Goal: Transaction & Acquisition: Book appointment/travel/reservation

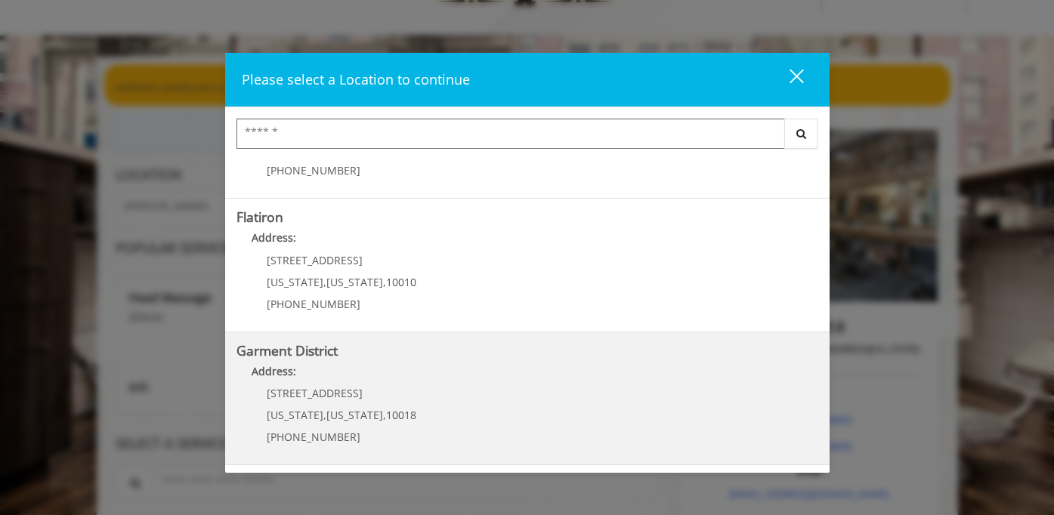
scroll to position [80, 0]
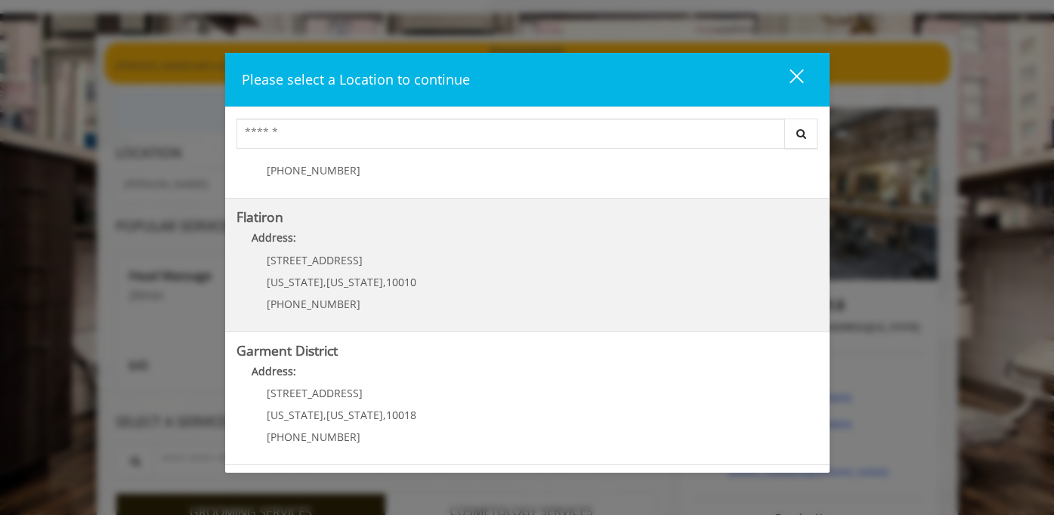
click at [332, 243] on "Address:" at bounding box center [528, 242] width 582 height 24
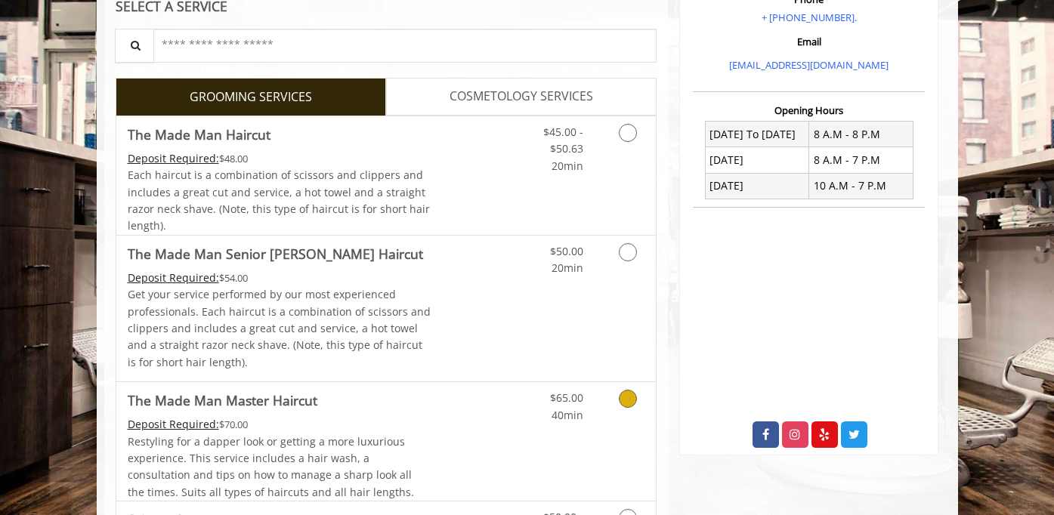
scroll to position [295, 0]
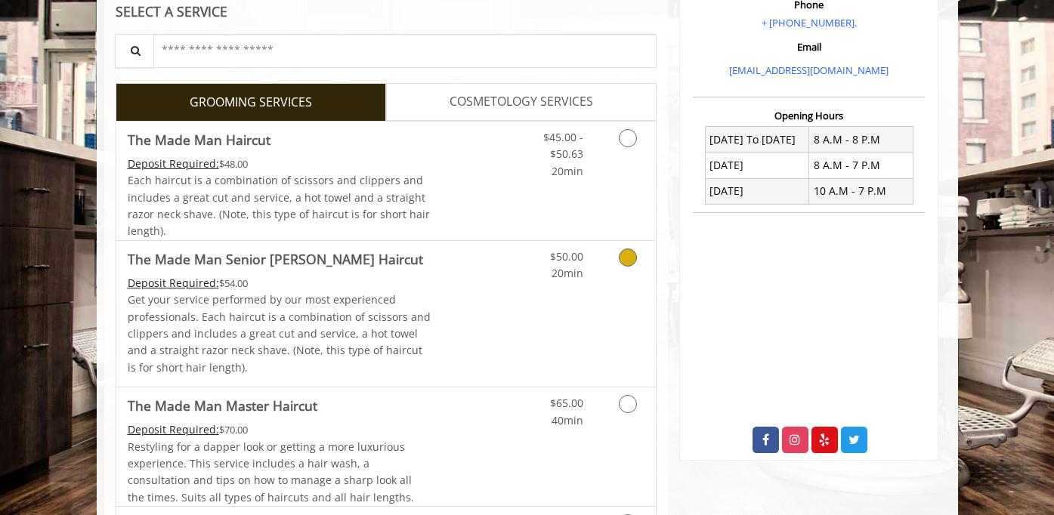
click at [621, 272] on link "Grooming services" at bounding box center [625, 262] width 39 height 42
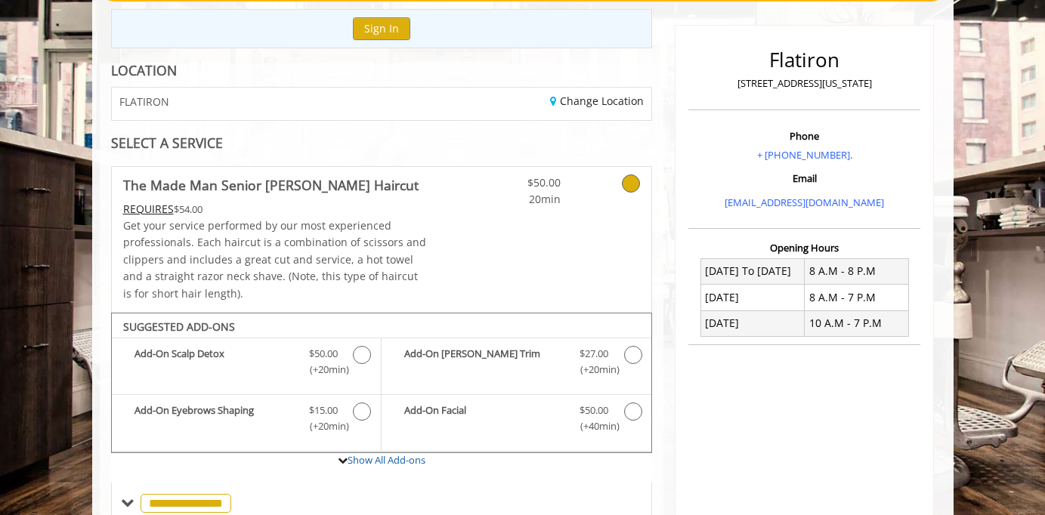
scroll to position [0, 0]
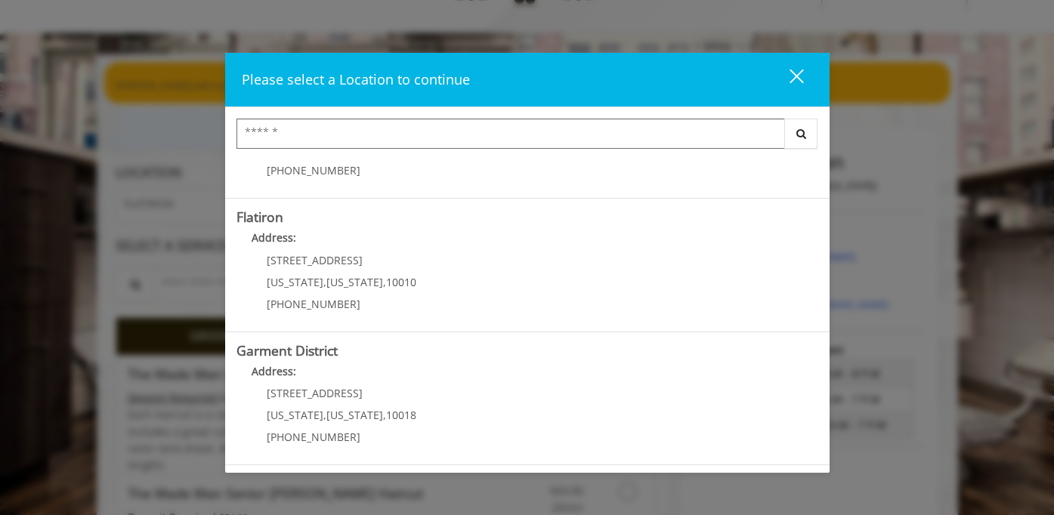
scroll to position [65, 0]
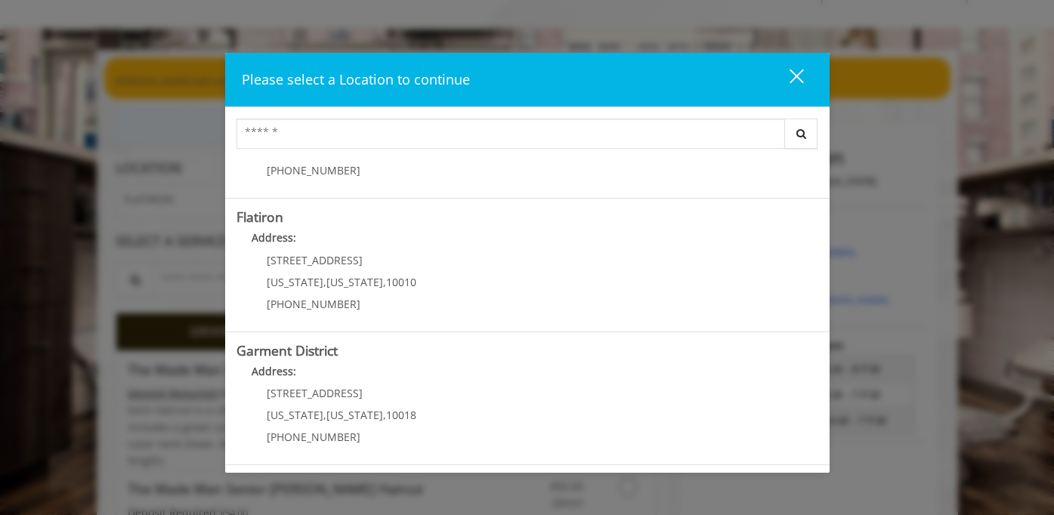
click at [420, 381] on District "Address:" at bounding box center [528, 375] width 582 height 24
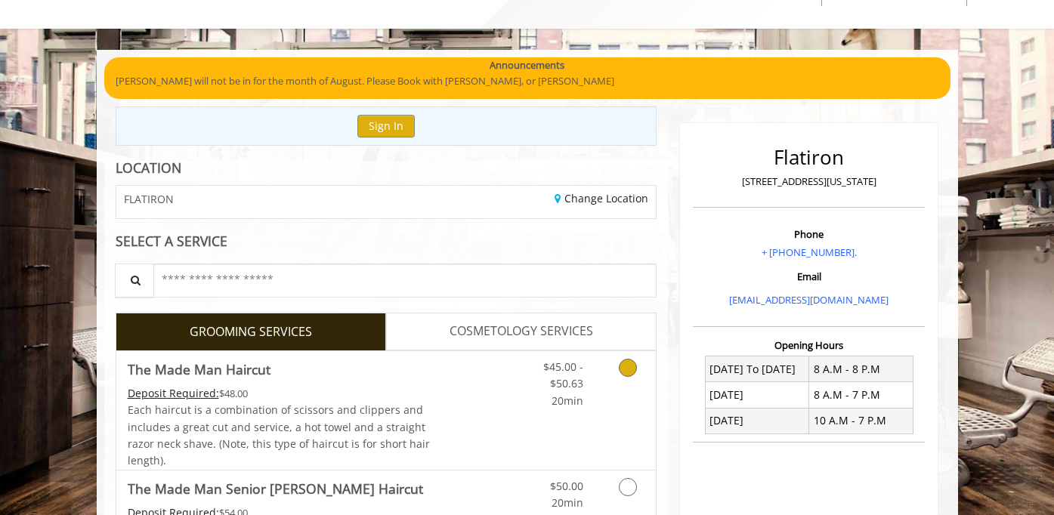
scroll to position [111, 0]
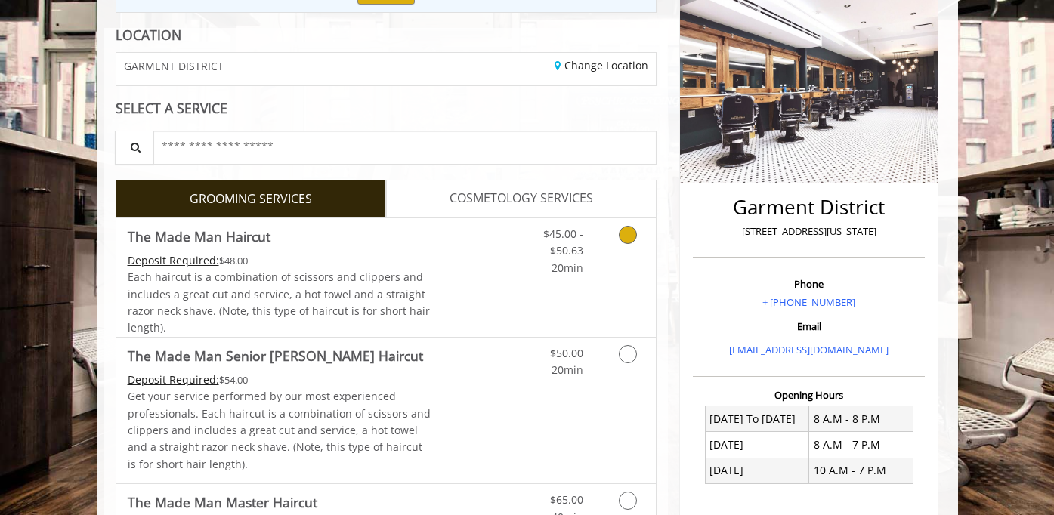
scroll to position [203, 0]
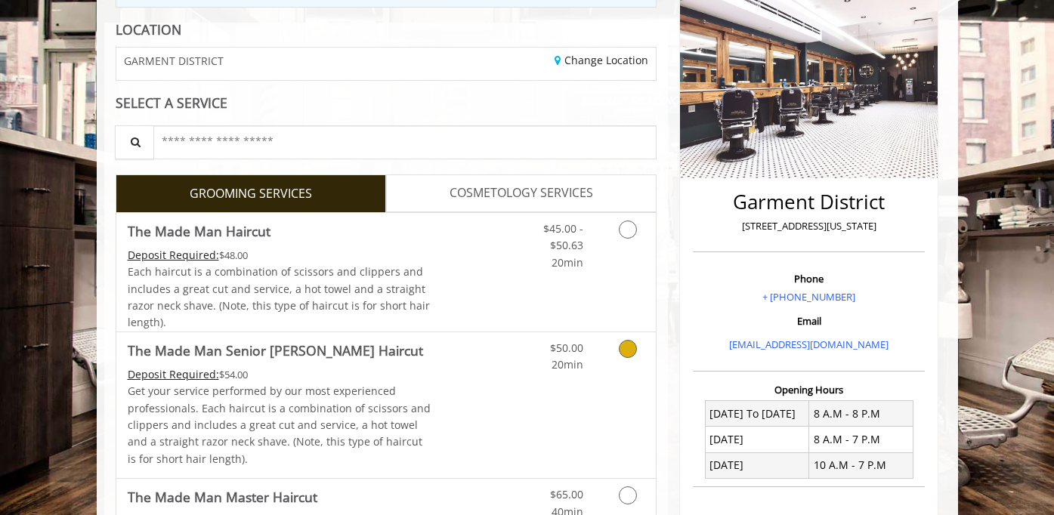
click at [608, 350] on link "Grooming services" at bounding box center [625, 353] width 39 height 42
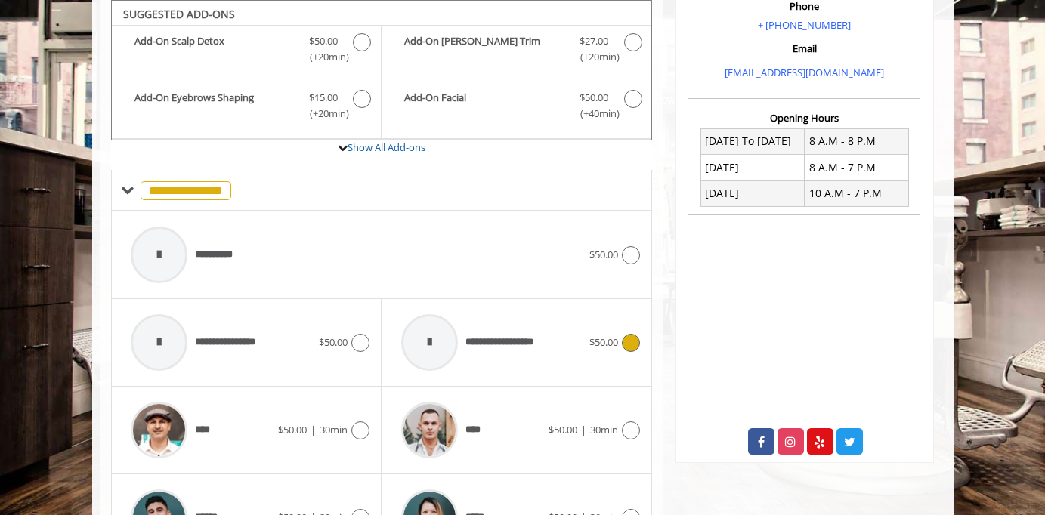
scroll to position [574, 0]
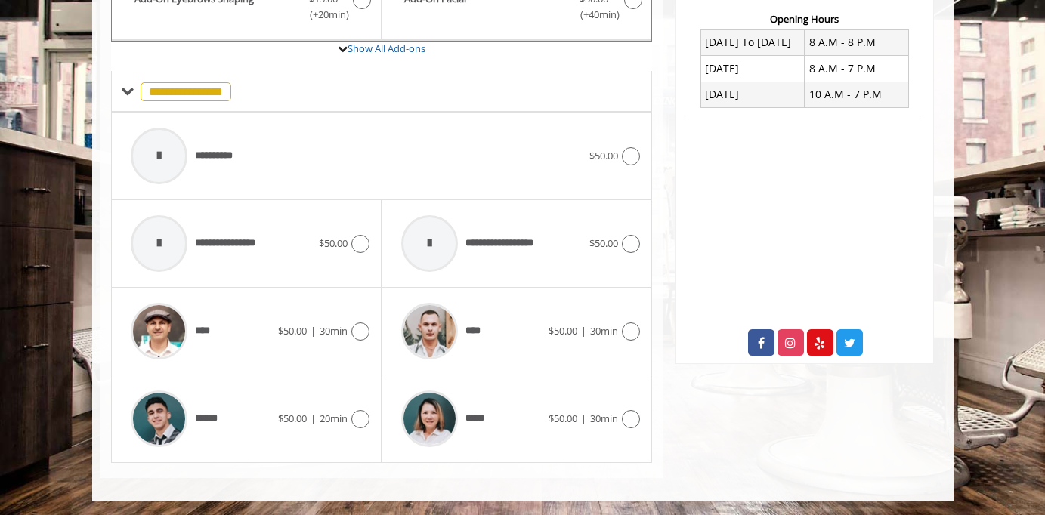
click at [373, 336] on div "**** $50.00 | 30min" at bounding box center [246, 332] width 271 height 88
click at [359, 330] on icon at bounding box center [360, 332] width 18 height 18
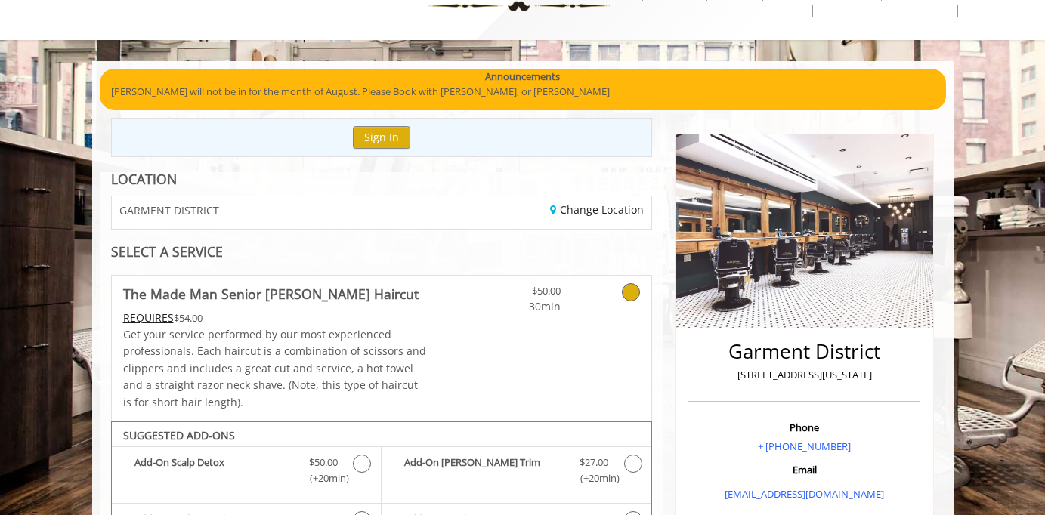
scroll to position [0, 0]
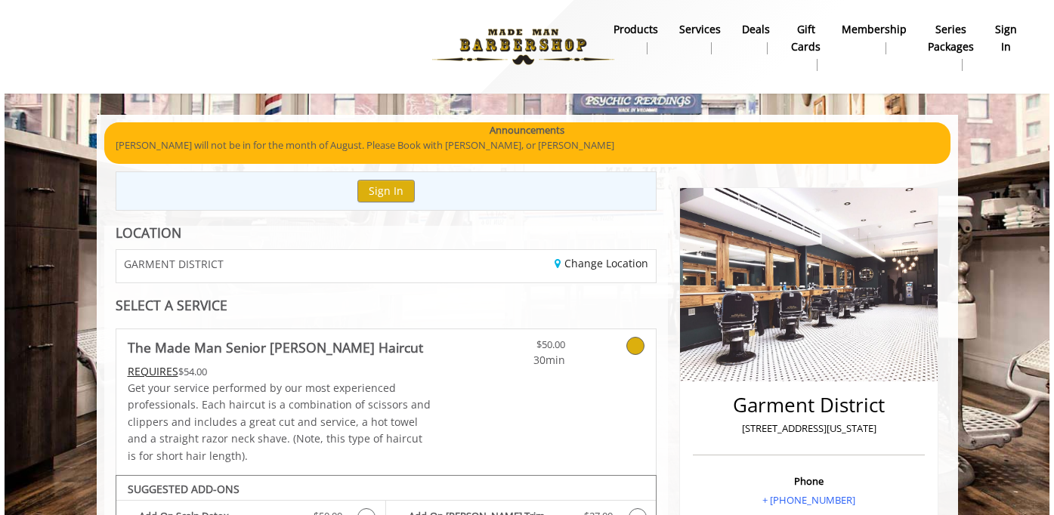
scroll to position [65, 0]
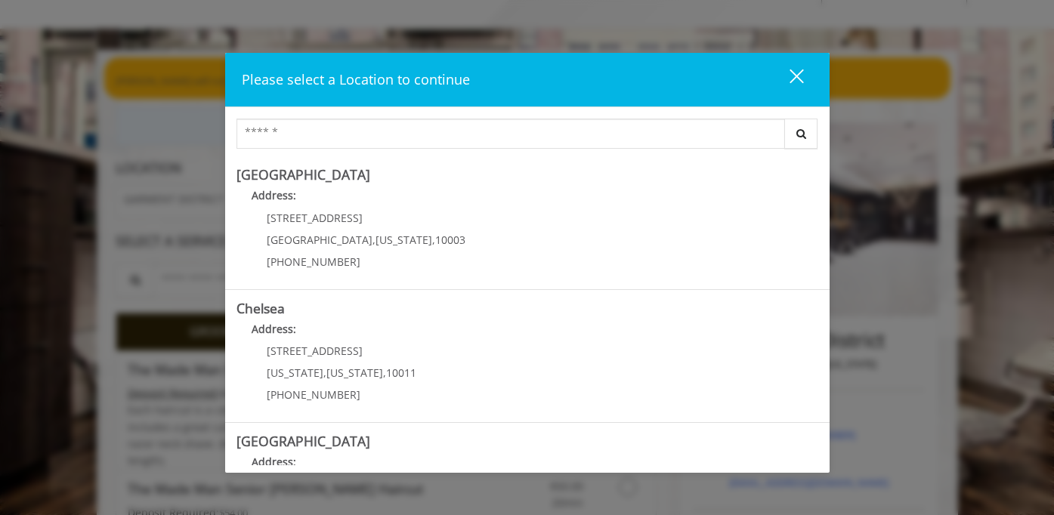
click at [790, 77] on div "close" at bounding box center [787, 79] width 30 height 23
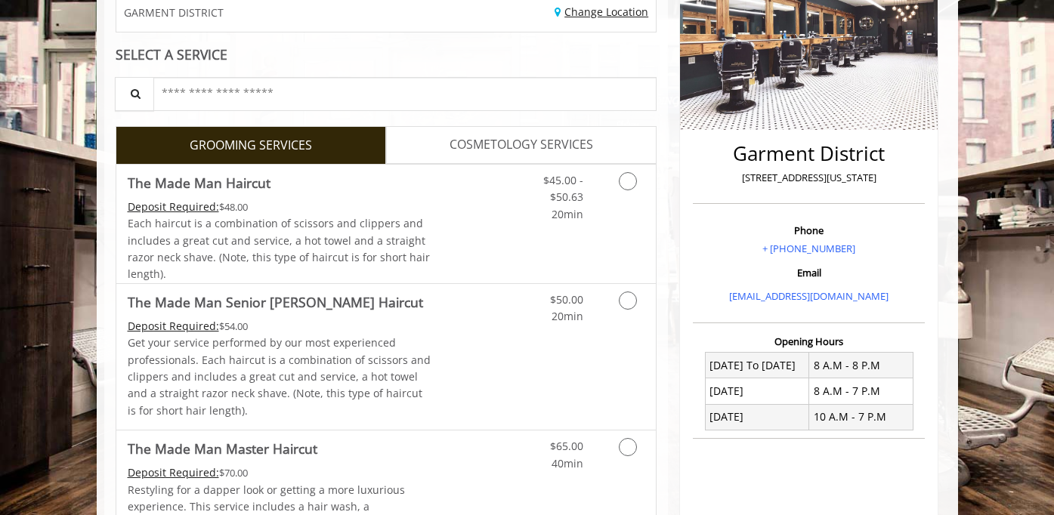
scroll to position [282, 0]
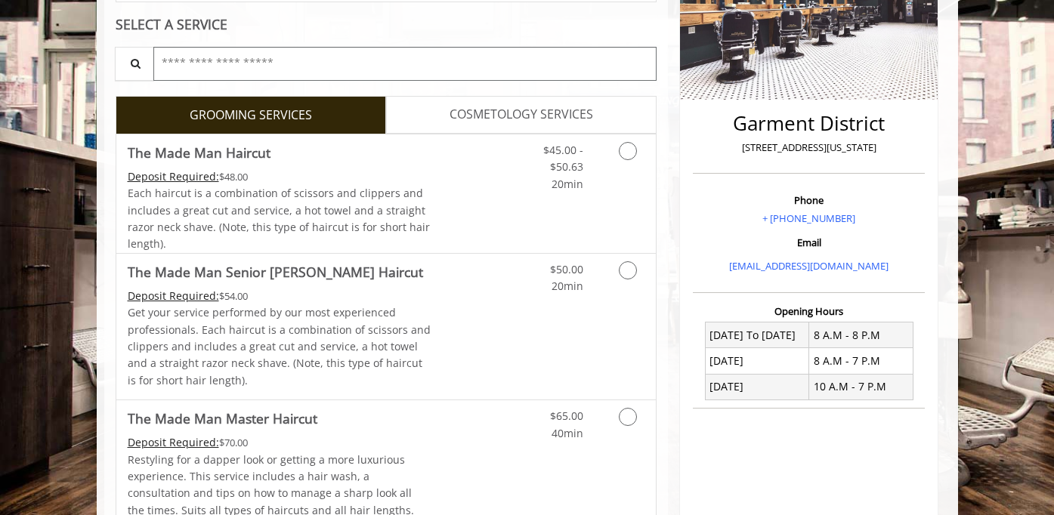
click at [500, 59] on input "text" at bounding box center [405, 64] width 504 height 34
click at [500, 96] on link "COSMETOLOGY SERVICES" at bounding box center [521, 115] width 271 height 38
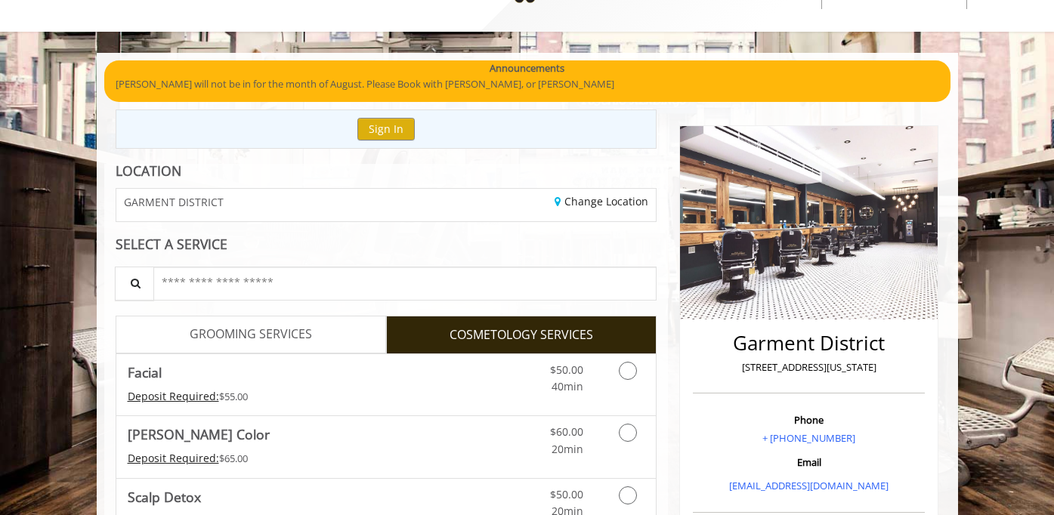
scroll to position [0, 0]
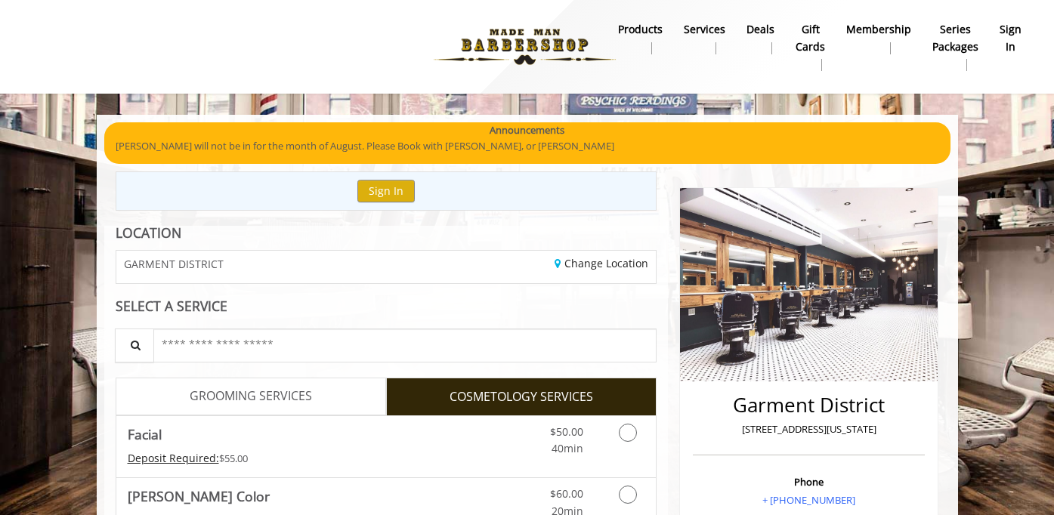
click at [295, 387] on span "GROOMING SERVICES" at bounding box center [251, 397] width 122 height 20
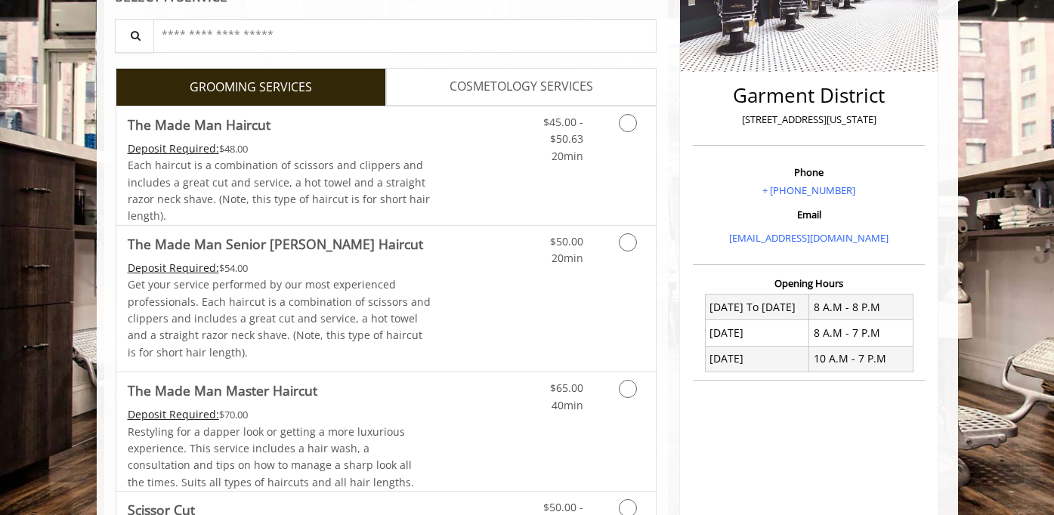
scroll to position [339, 0]
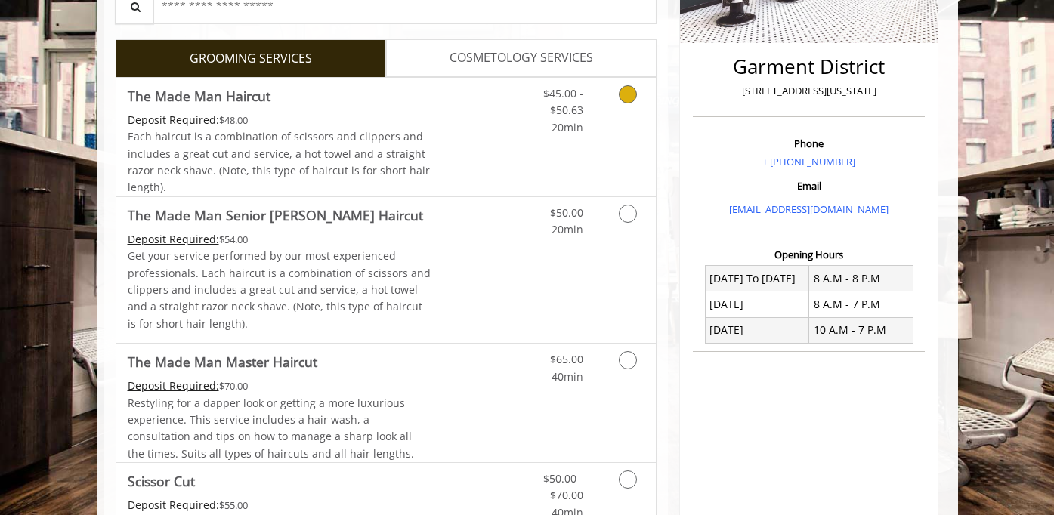
click at [654, 111] on div "Grooming services" at bounding box center [625, 107] width 61 height 58
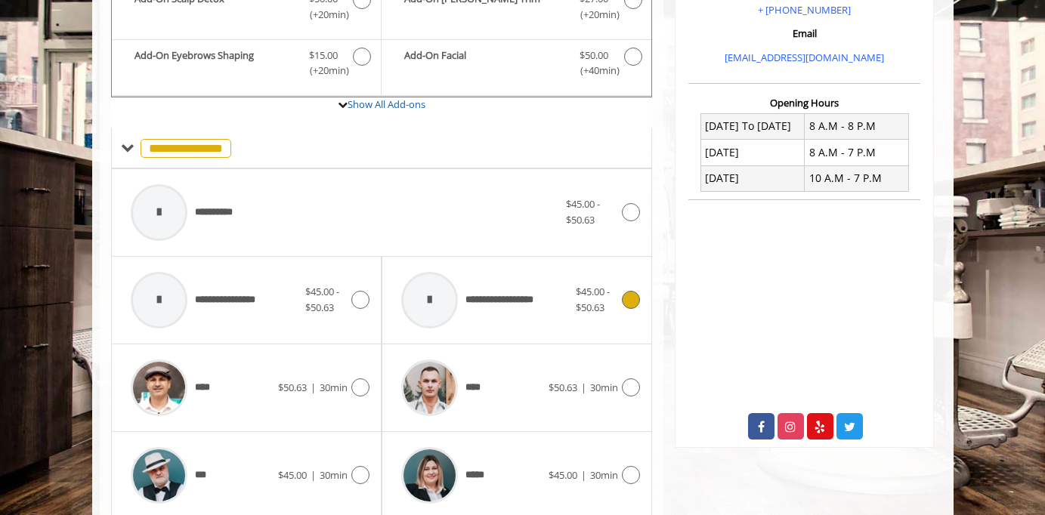
scroll to position [493, 0]
